Goal: Task Accomplishment & Management: Complete application form

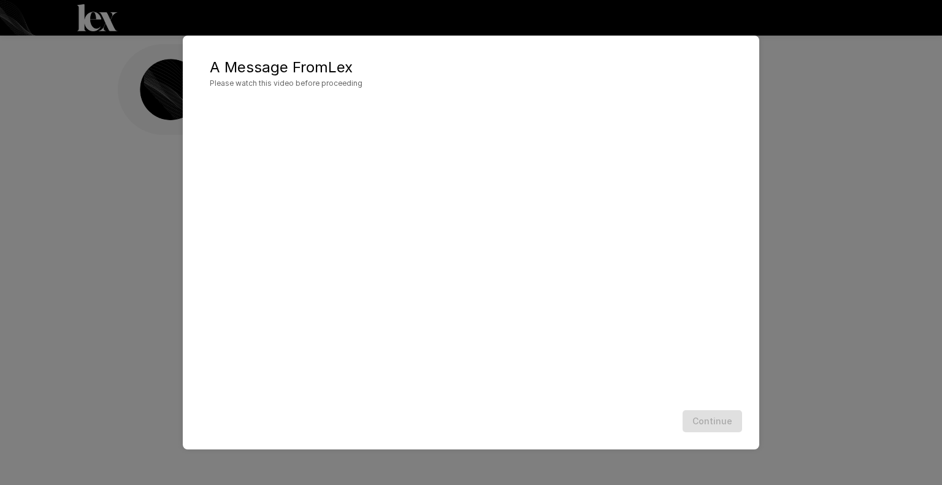
click at [453, 411] on div "Continue" at bounding box center [471, 421] width 552 height 32
click at [721, 420] on button "Continue" at bounding box center [711, 421] width 59 height 23
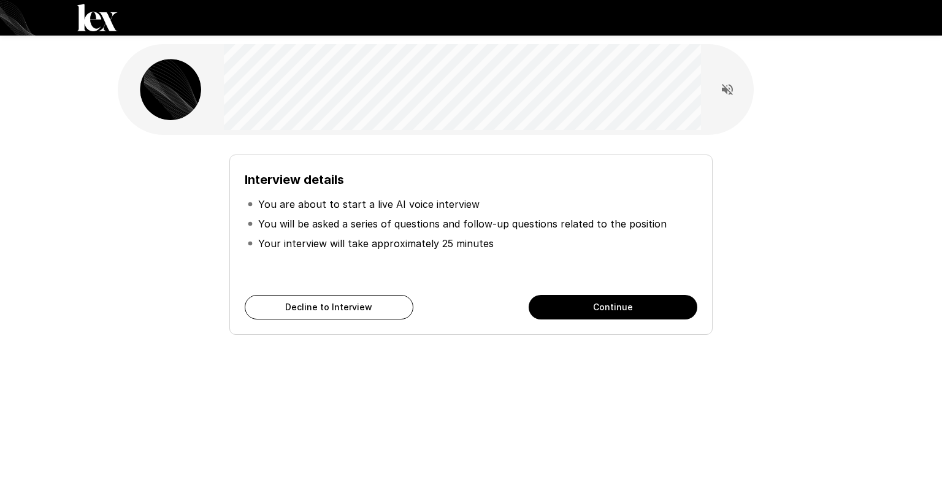
click at [623, 291] on div "Interview details You are about to start a live AI voice interview You will be …" at bounding box center [470, 244] width 483 height 180
click at [626, 300] on button "Continue" at bounding box center [612, 307] width 169 height 25
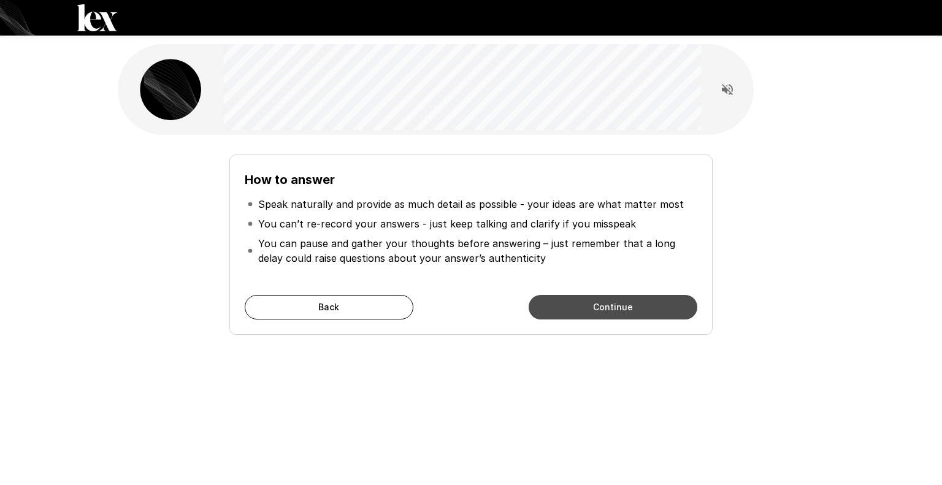
click at [626, 300] on button "Continue" at bounding box center [612, 307] width 169 height 25
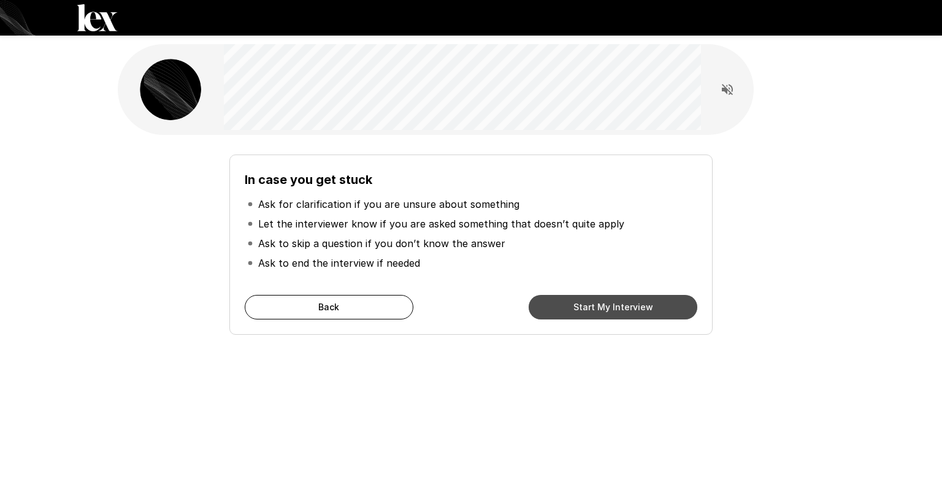
click at [626, 300] on button "Start My Interview" at bounding box center [612, 307] width 169 height 25
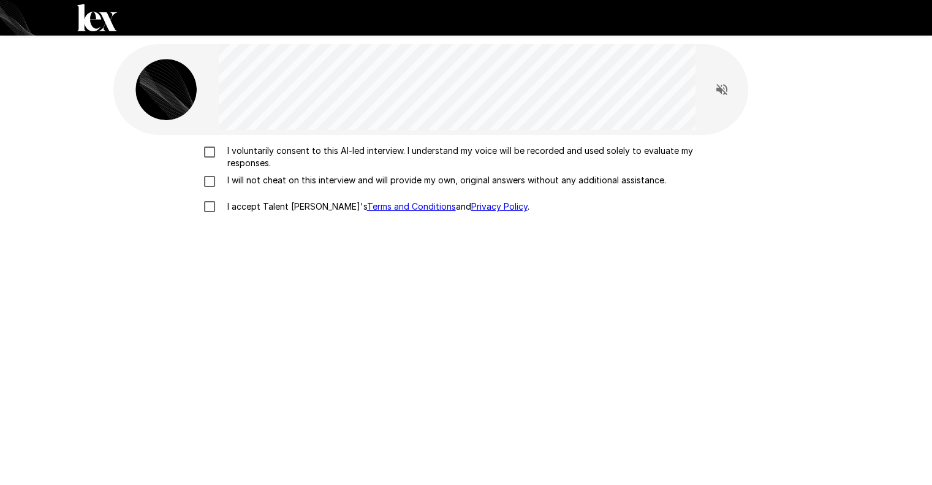
click at [207, 142] on div "I voluntarily consent to this AI-led interview. I understand my voice will be r…" at bounding box center [466, 296] width 706 height 322
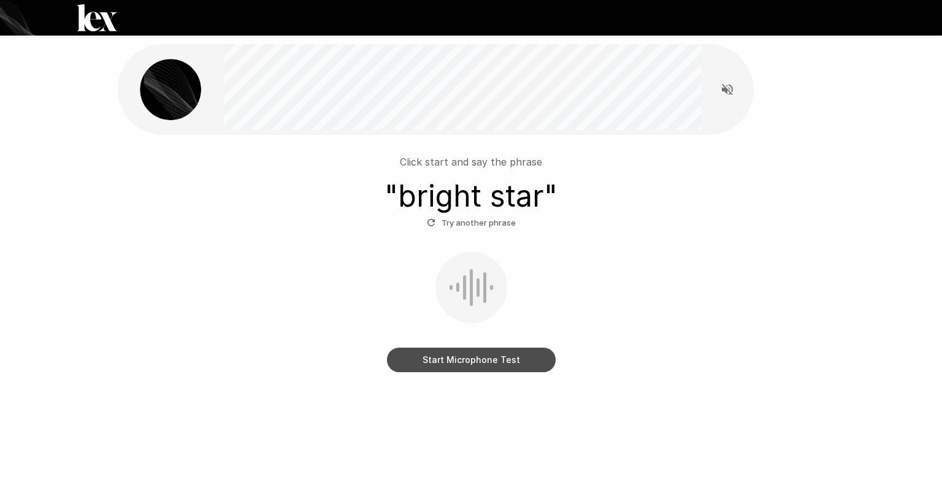
click at [521, 357] on button "Start Microphone Test" at bounding box center [471, 360] width 169 height 25
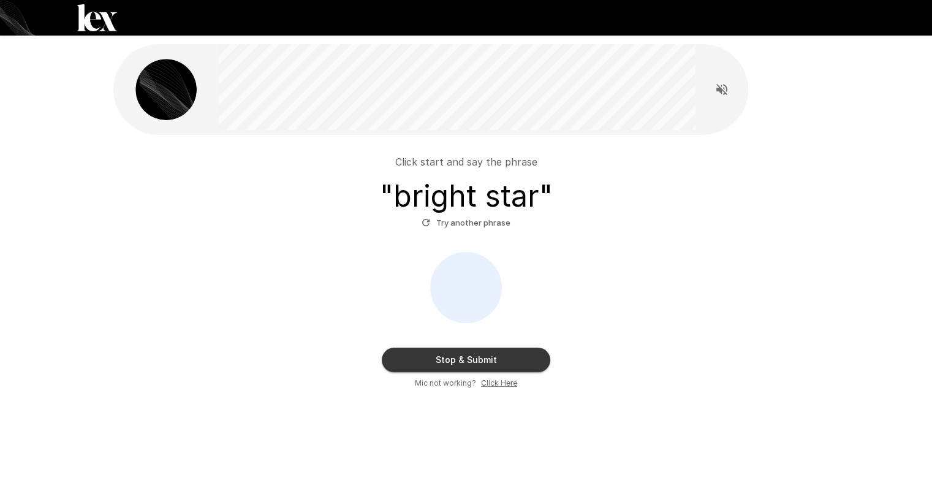
click at [518, 365] on button "Stop & Submit" at bounding box center [466, 360] width 169 height 25
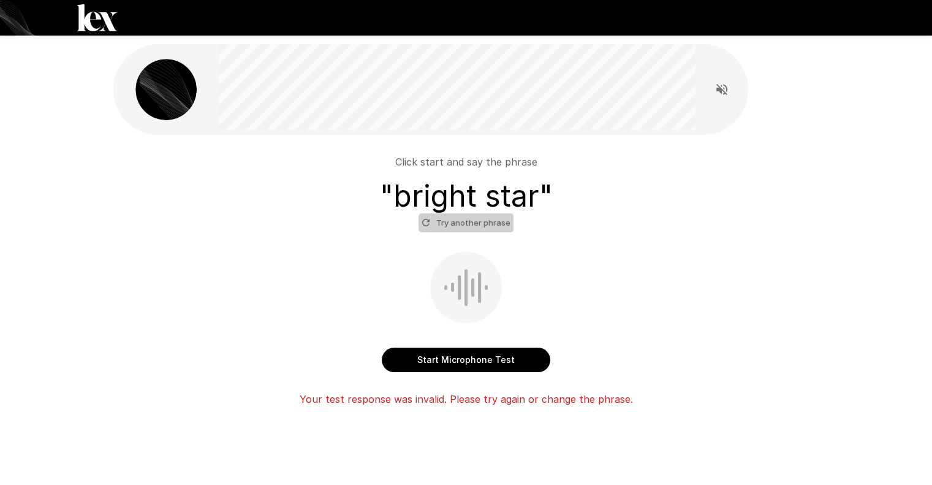
click at [483, 224] on button "Try another phrase" at bounding box center [466, 222] width 95 height 19
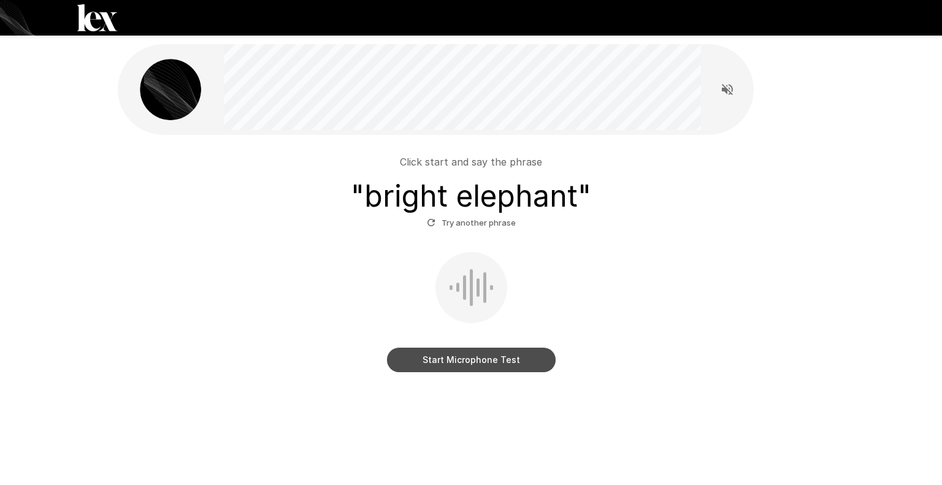
click at [486, 363] on button "Start Microphone Test" at bounding box center [471, 360] width 169 height 25
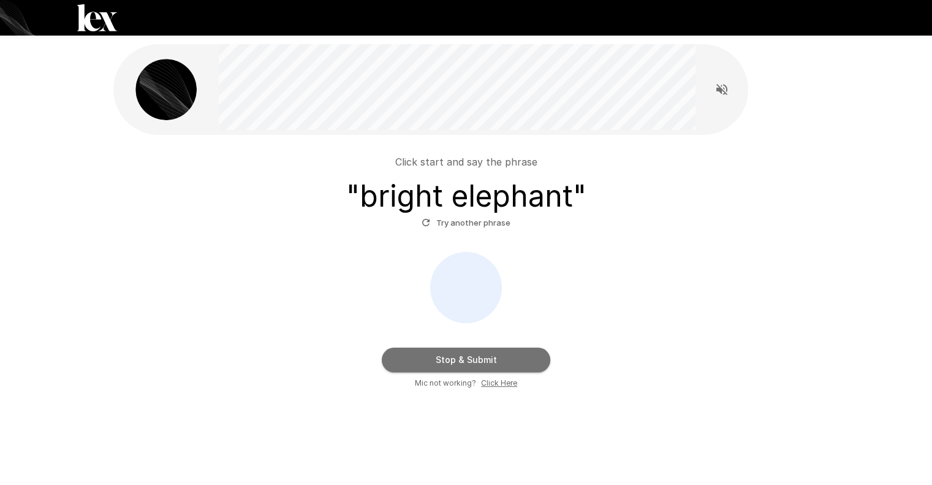
click at [486, 363] on button "Stop & Submit" at bounding box center [466, 360] width 169 height 25
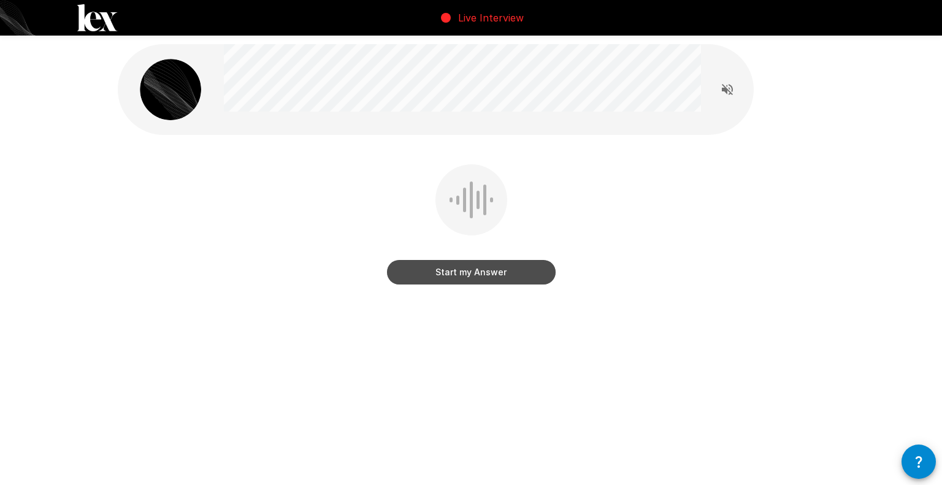
click at [514, 272] on button "Start my Answer" at bounding box center [471, 272] width 169 height 25
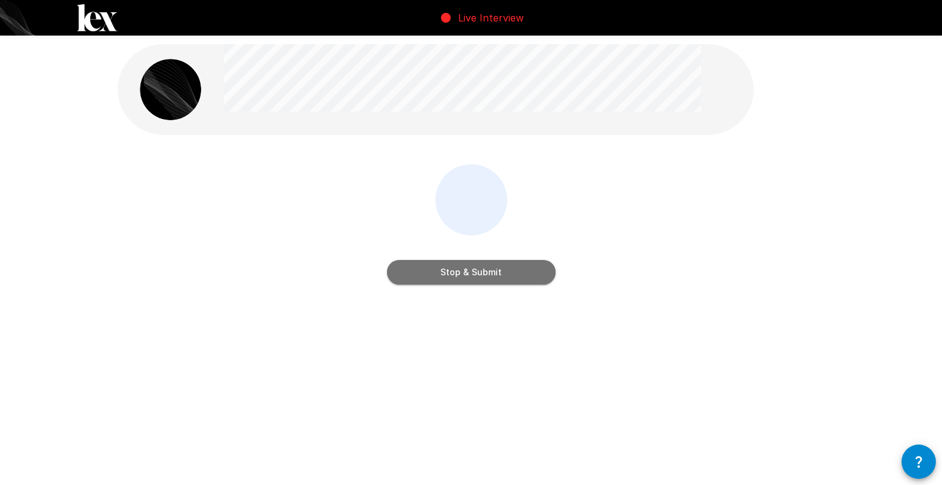
click at [514, 272] on button "Stop & Submit" at bounding box center [471, 272] width 169 height 25
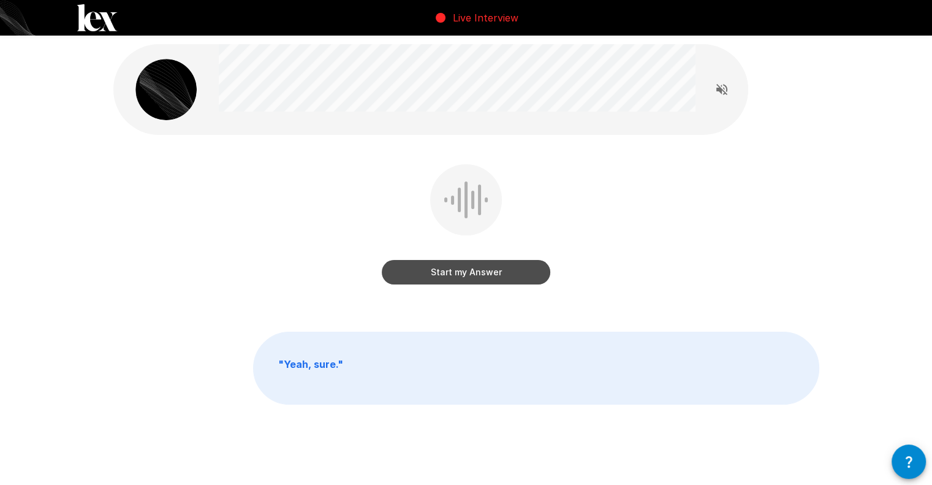
click at [514, 272] on button "Start my Answer" at bounding box center [466, 272] width 169 height 25
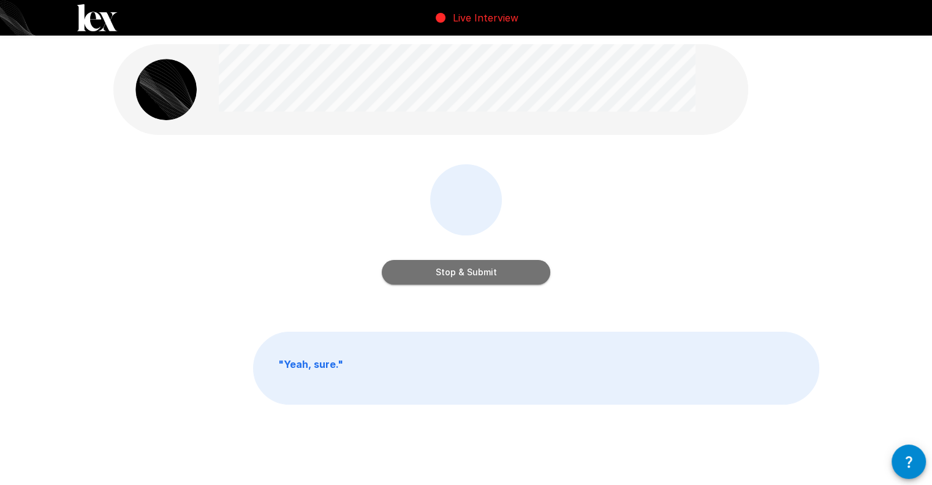
click at [514, 272] on button "Stop & Submit" at bounding box center [466, 272] width 169 height 25
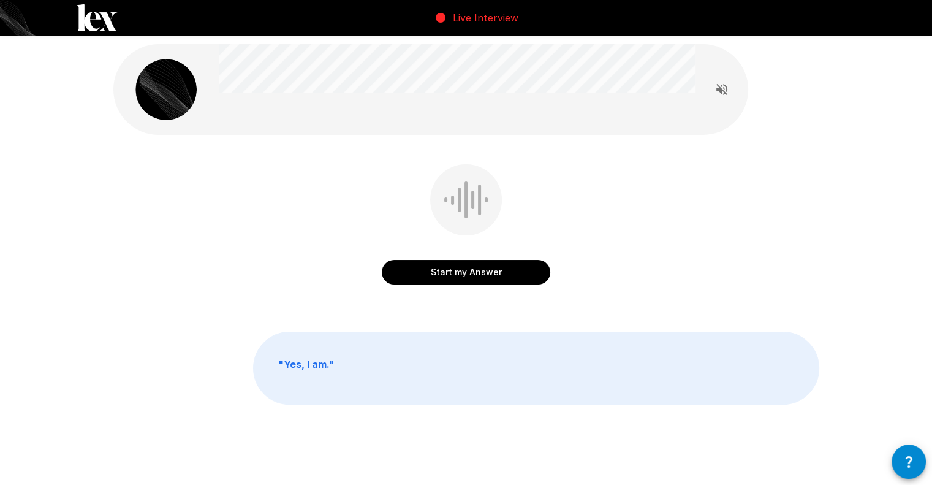
click at [514, 272] on button "Start my Answer" at bounding box center [466, 272] width 169 height 25
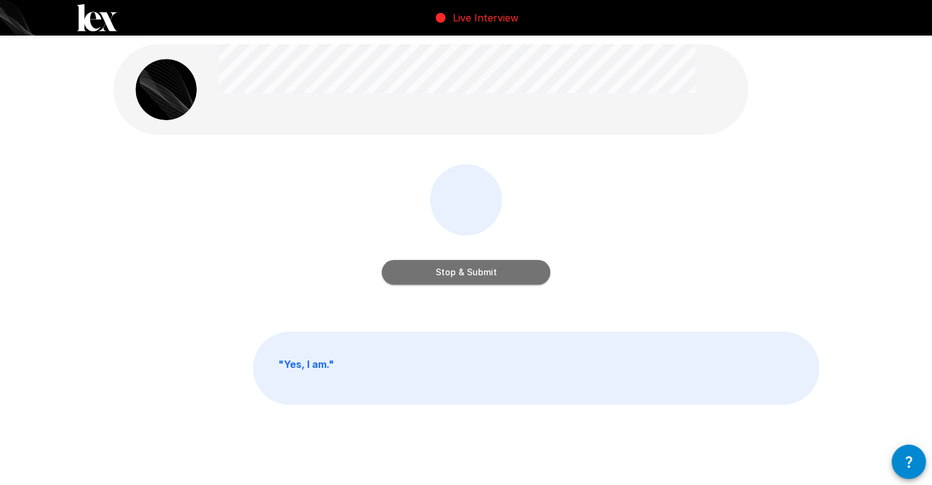
click at [514, 272] on button "Stop & Submit" at bounding box center [466, 272] width 169 height 25
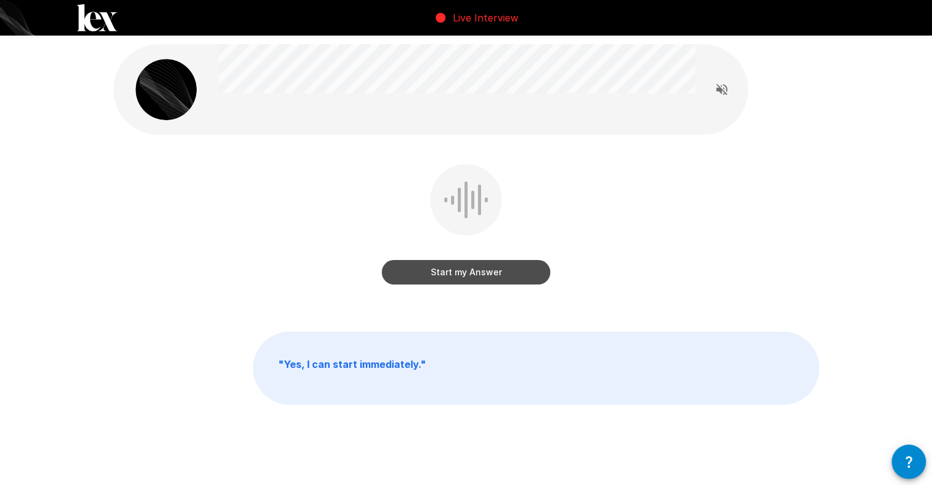
click at [514, 272] on button "Start my Answer" at bounding box center [466, 272] width 169 height 25
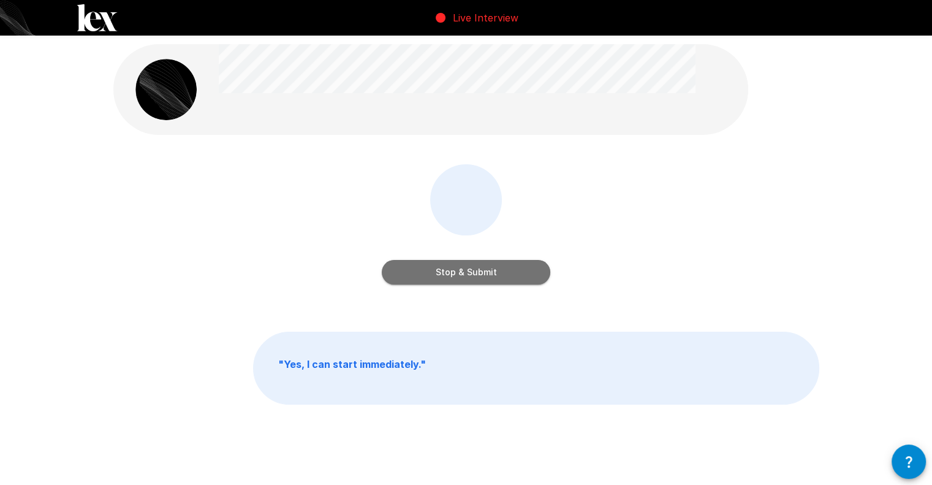
click at [514, 272] on button "Stop & Submit" at bounding box center [466, 272] width 169 height 25
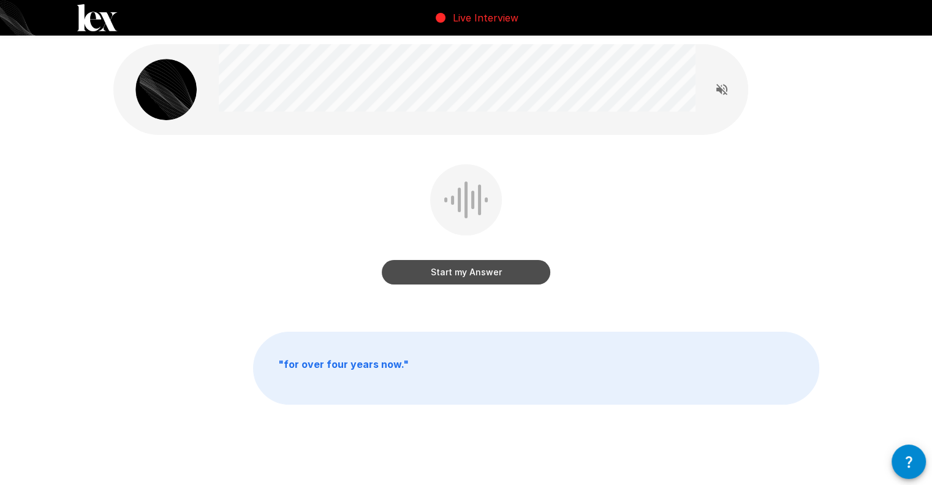
click at [514, 272] on button "Start my Answer" at bounding box center [466, 272] width 169 height 25
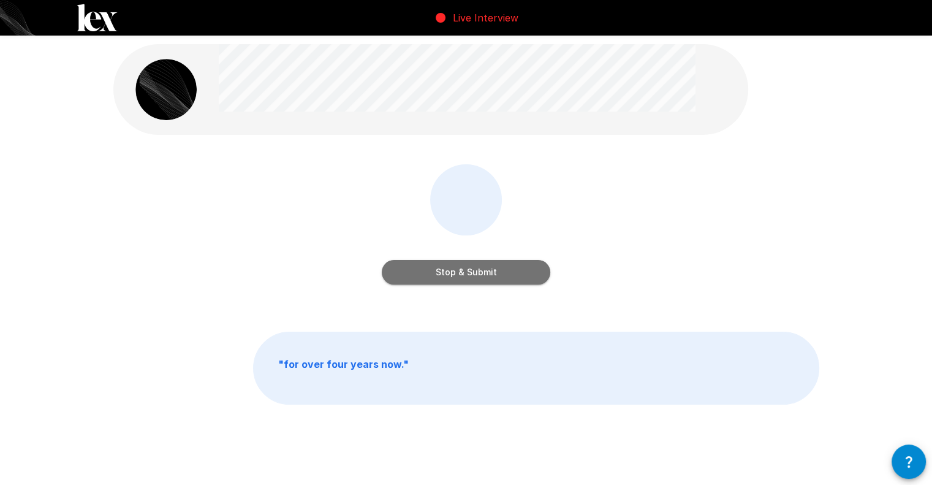
click at [514, 272] on button "Stop & Submit" at bounding box center [466, 272] width 169 height 25
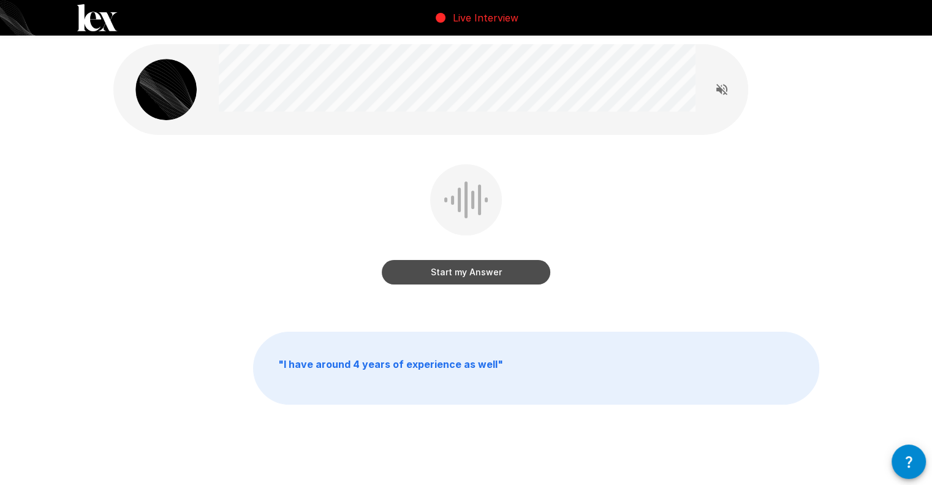
click at [514, 272] on button "Start my Answer" at bounding box center [466, 272] width 169 height 25
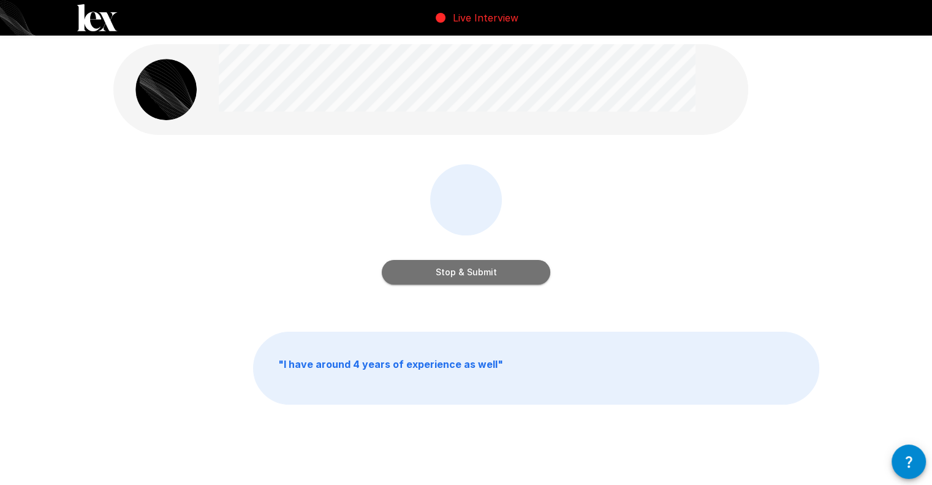
click at [514, 272] on button "Stop & Submit" at bounding box center [466, 272] width 169 height 25
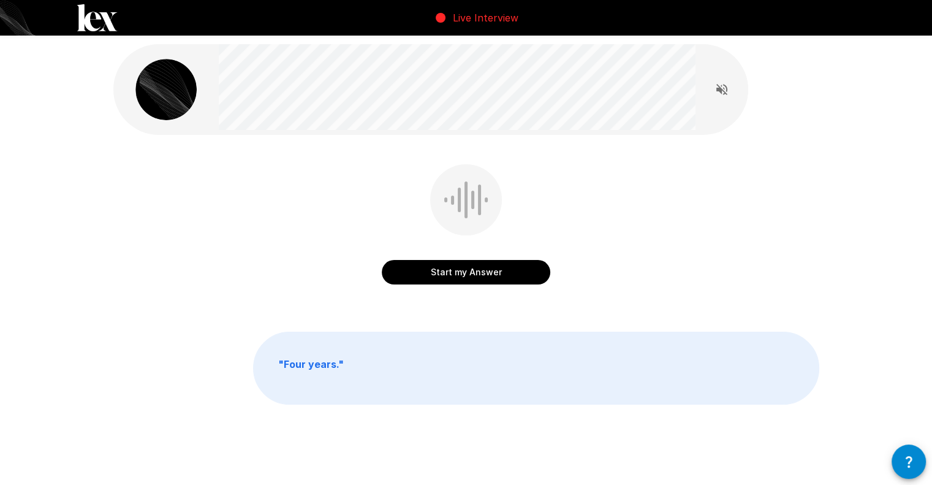
click at [514, 272] on button "Start my Answer" at bounding box center [466, 272] width 169 height 25
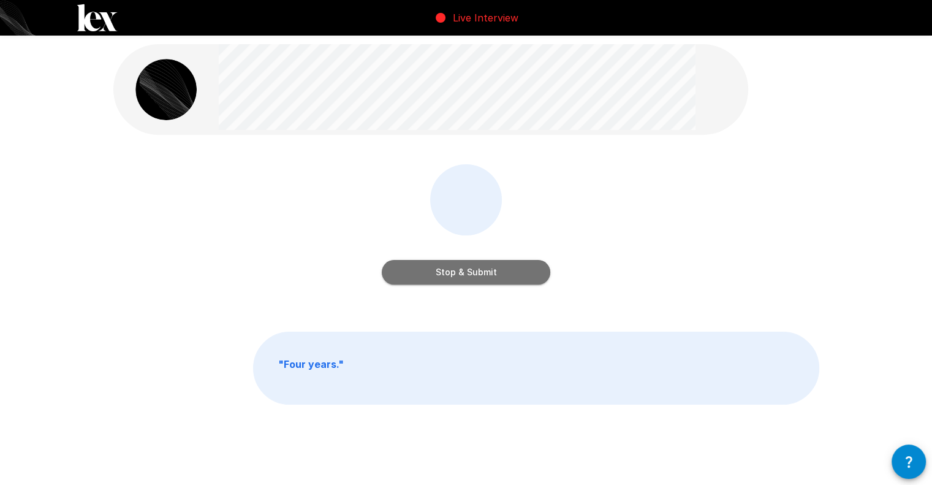
click at [514, 272] on button "Stop & Submit" at bounding box center [466, 272] width 169 height 25
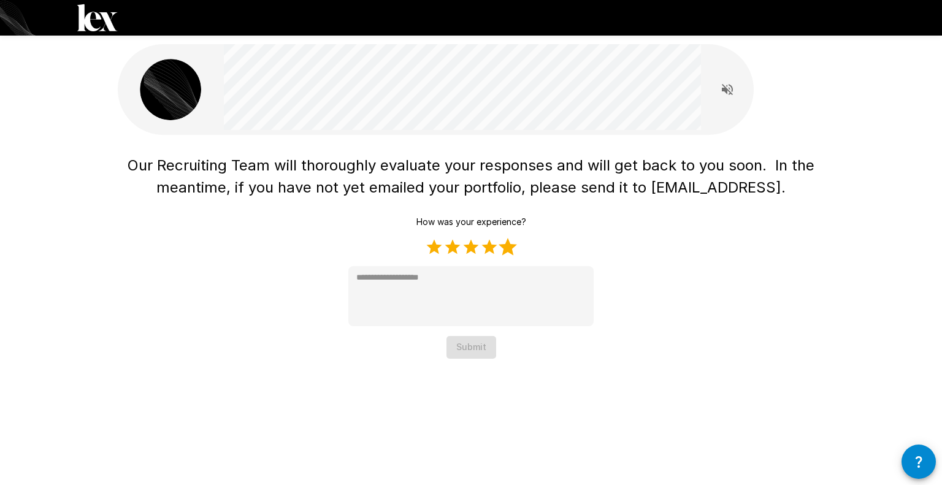
click at [500, 247] on label "5 Stars" at bounding box center [507, 247] width 18 height 18
type textarea "*"
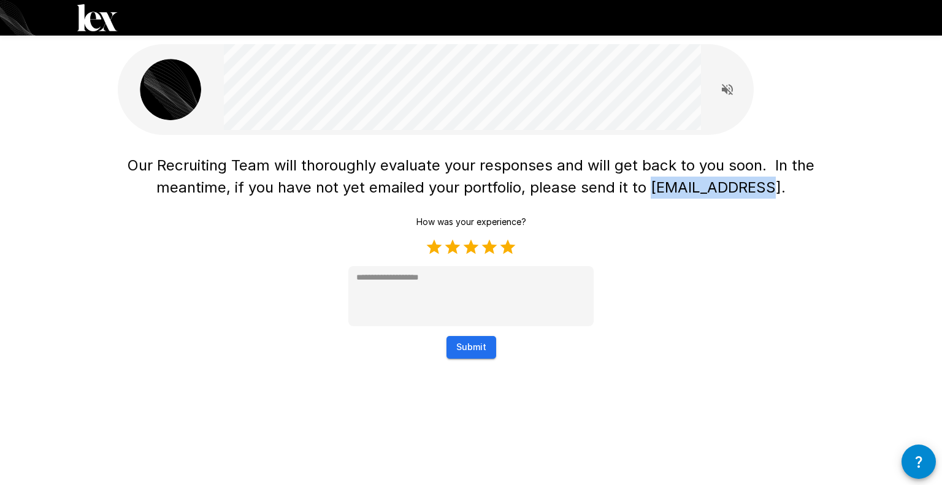
drag, startPoint x: 655, startPoint y: 188, endPoint x: 765, endPoint y: 191, distance: 110.4
click at [765, 191] on span "Our Recruiting Team will thoroughly evaluate your responses and will get back t…" at bounding box center [473, 176] width 691 height 40
copy span "[EMAIL_ADDRESS]"
click at [466, 352] on button "Submit" at bounding box center [471, 347] width 50 height 23
